Goal: Find specific page/section: Find specific page/section

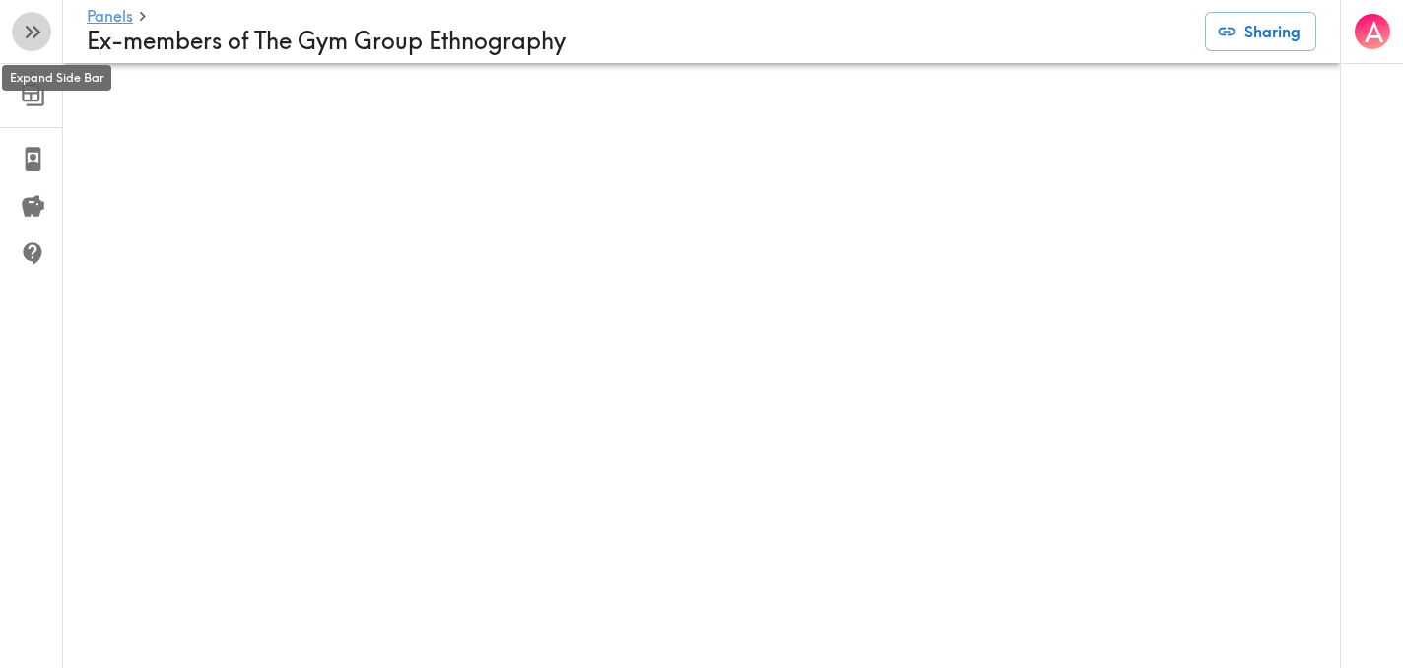
click at [40, 32] on icon "button" at bounding box center [33, 32] width 27 height 27
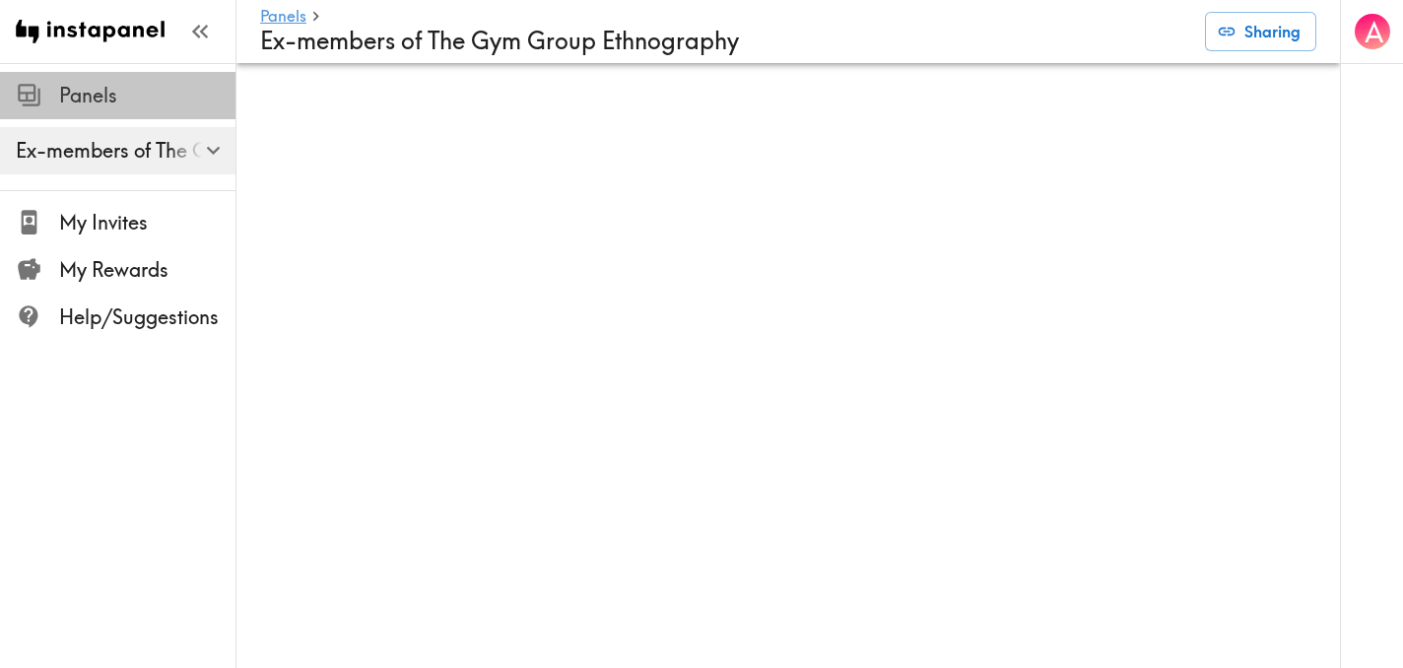
click at [99, 101] on span "Panels" at bounding box center [147, 96] width 176 height 28
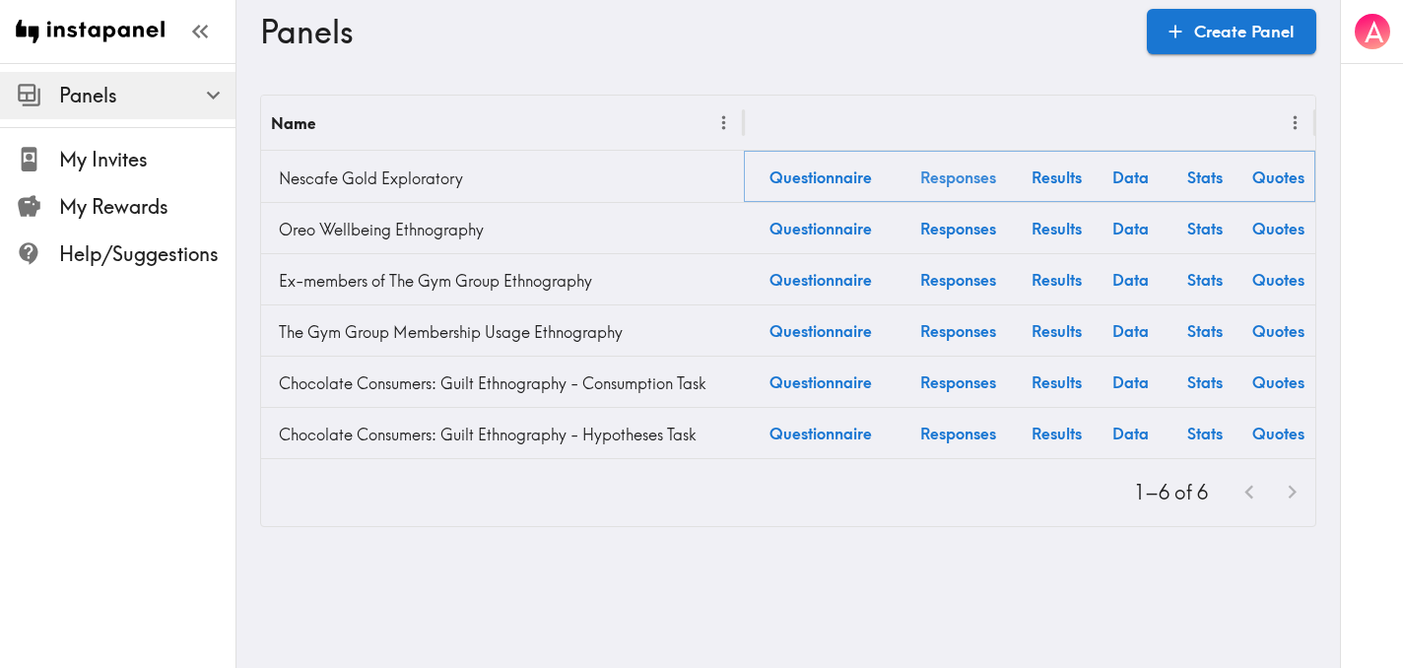
click at [969, 179] on link "Responses" at bounding box center [958, 177] width 123 height 50
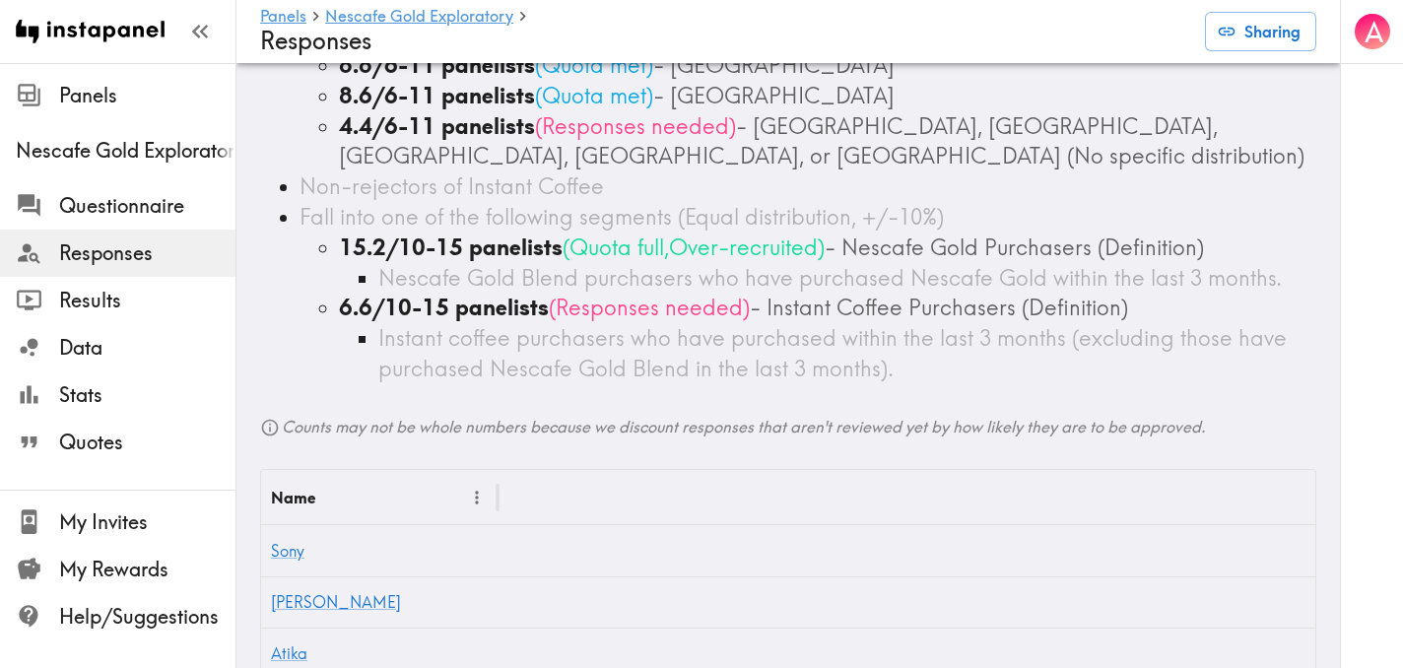
scroll to position [198, 0]
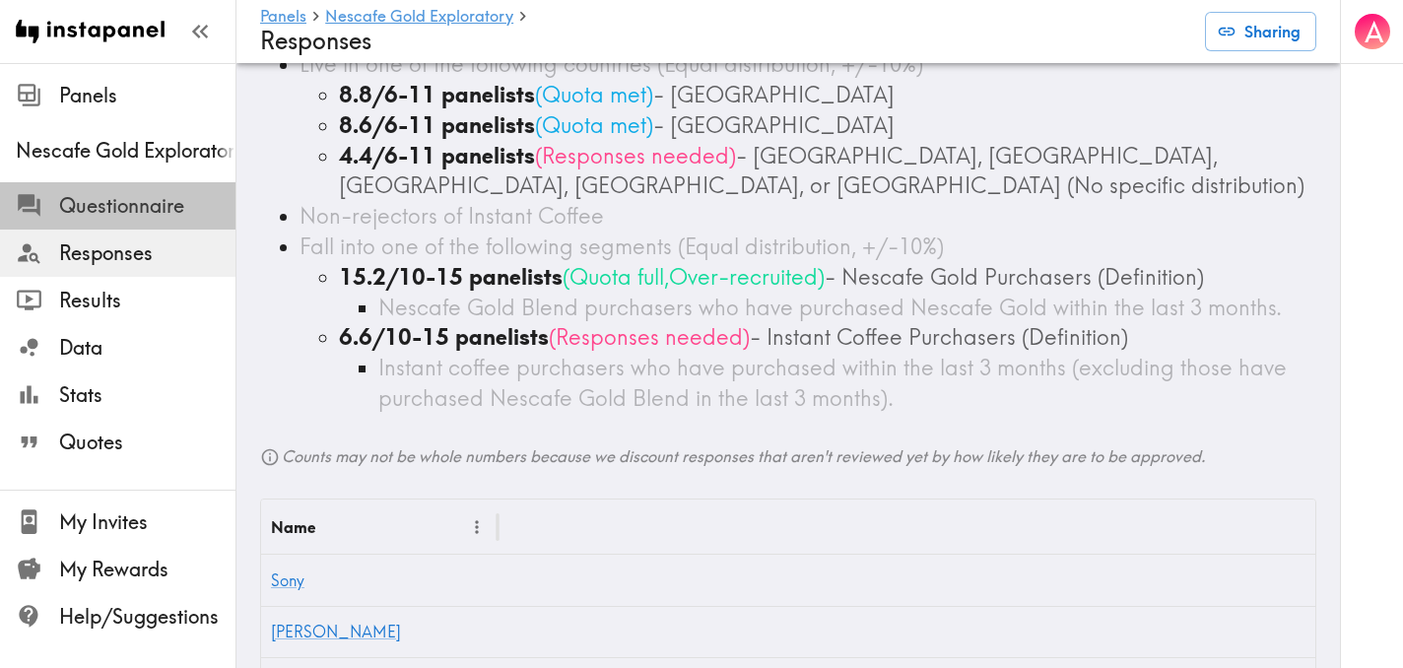
click at [114, 201] on span "Questionnaire" at bounding box center [147, 206] width 176 height 28
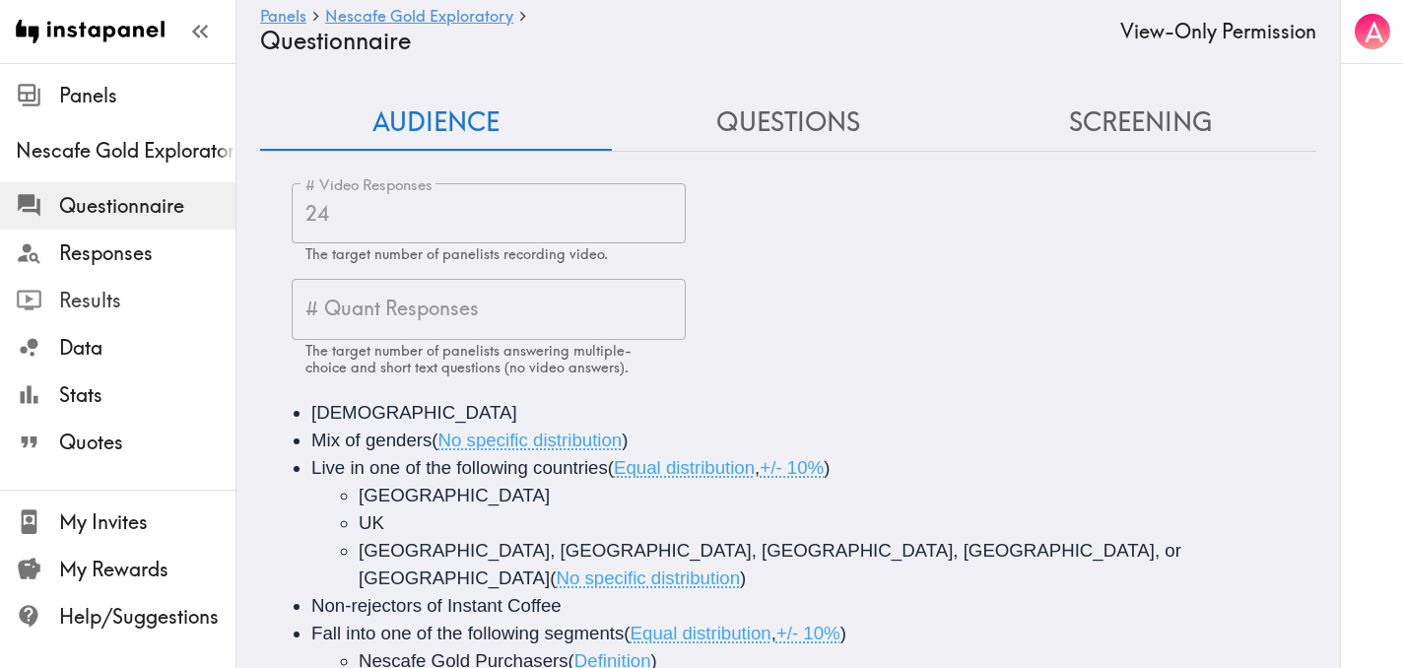
click at [100, 312] on span "Results" at bounding box center [147, 301] width 176 height 28
